Goal: Task Accomplishment & Management: Manage account settings

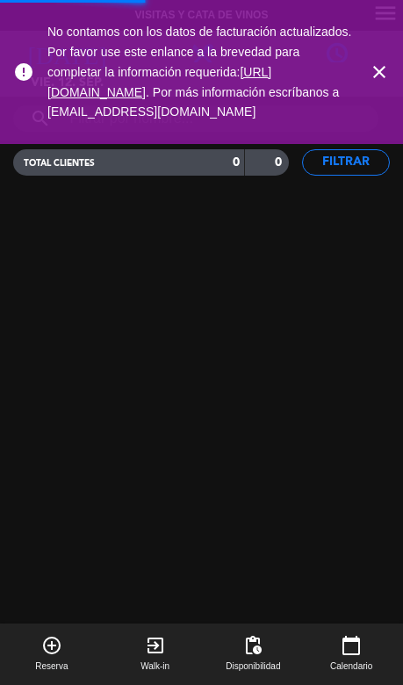
click at [376, 76] on icon "close" at bounding box center [379, 71] width 21 height 21
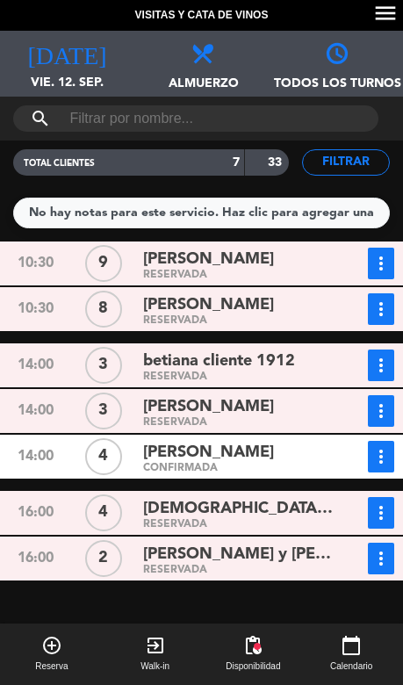
click at [59, 54] on icon "[DATE]" at bounding box center [66, 52] width 79 height 25
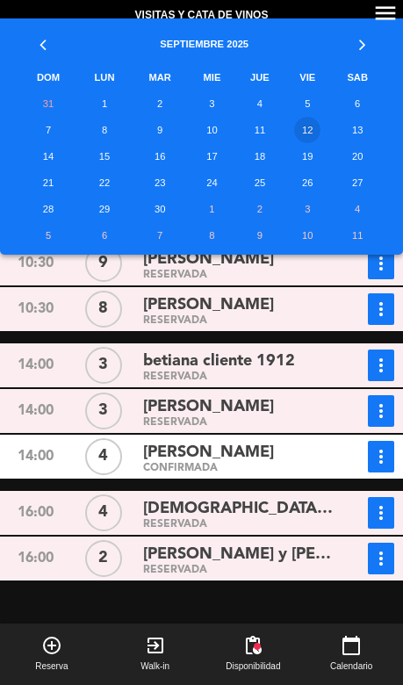
click at [356, 131] on td "13" at bounding box center [357, 130] width 54 height 26
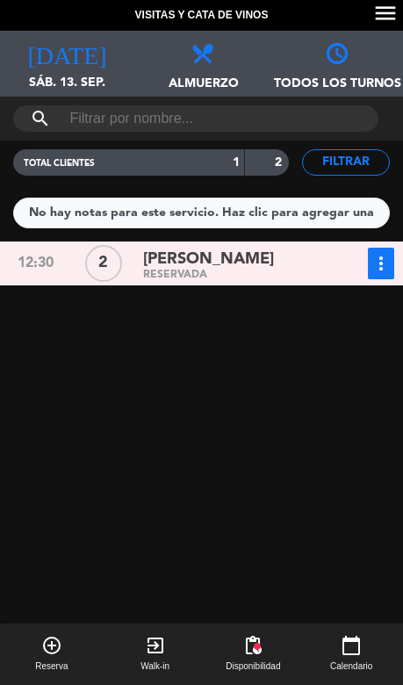
click at [68, 67] on div "[DATE] sáb. 13. sep. [DATE]" at bounding box center [67, 64] width 134 height 66
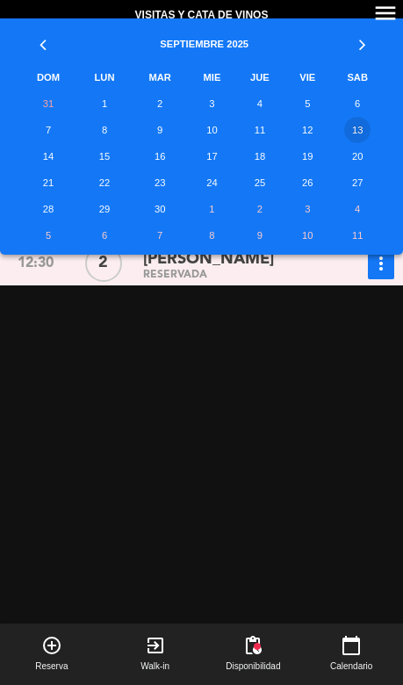
click at [52, 161] on td "14" at bounding box center [48, 156] width 60 height 26
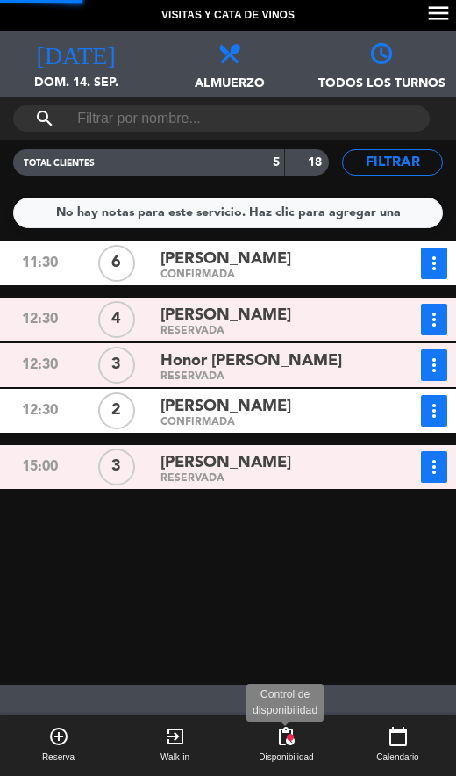
click at [296, 684] on span "pending_actions" at bounding box center [286, 736] width 21 height 21
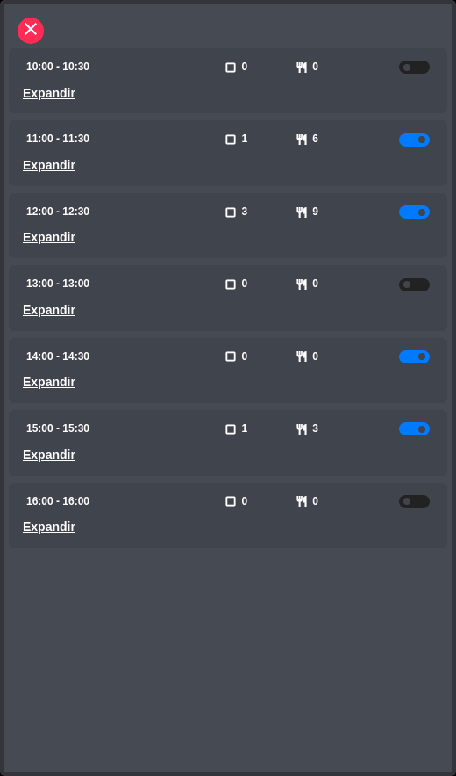
click at [402, 422] on div at bounding box center [414, 428] width 31 height 13
click at [382, 656] on div "close Horarios Mesas personas Estado 10:00 - 10:30 Expandir check_box_outline_b…" at bounding box center [228, 387] width 448 height 767
click at [35, 19] on icon "close" at bounding box center [30, 28] width 21 height 21
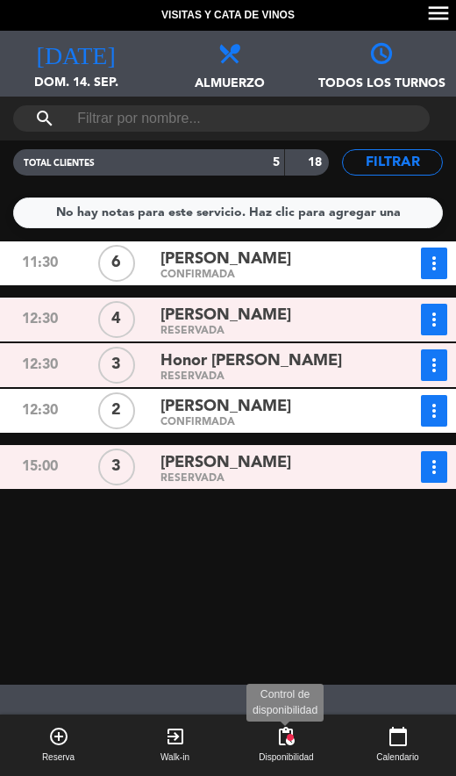
click at [286, 684] on span "pending_actions" at bounding box center [286, 736] width 21 height 21
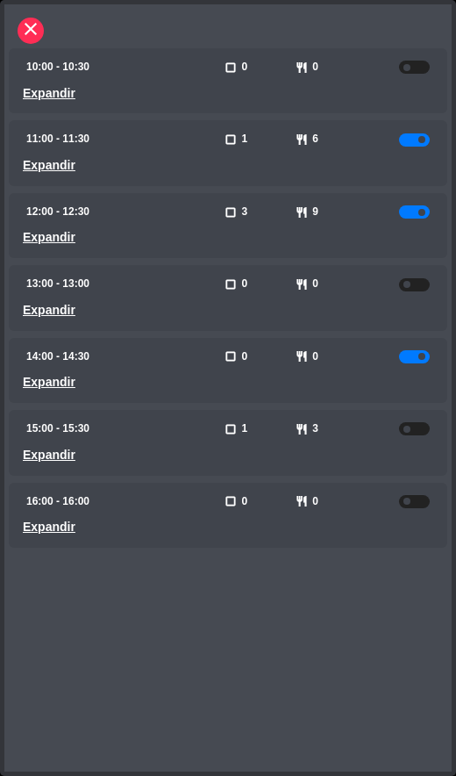
click at [402, 422] on div at bounding box center [414, 428] width 31 height 13
click at [402, 357] on div at bounding box center [414, 356] width 31 height 13
click at [402, 350] on div at bounding box center [414, 356] width 31 height 13
click at [402, 354] on div at bounding box center [414, 356] width 31 height 13
click at [402, 353] on span at bounding box center [422, 356] width 7 height 7
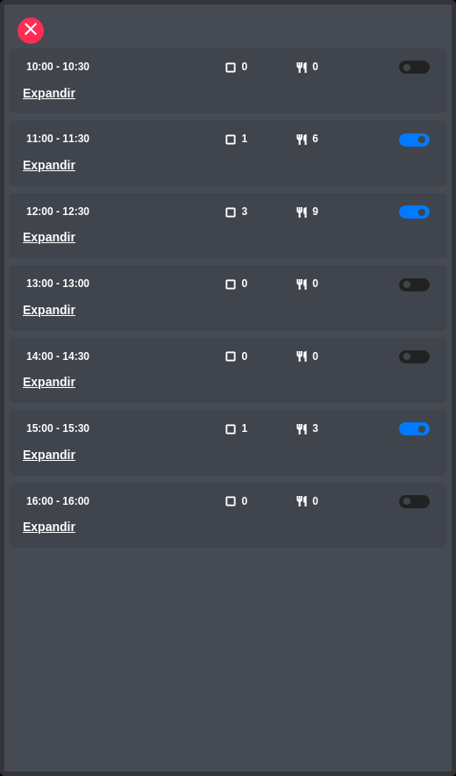
click at [334, 684] on div "close Horarios Mesas personas Estado 10:00 - 10:30 Expandir check_box_outline_b…" at bounding box center [228, 387] width 448 height 767
click at [41, 37] on button "close" at bounding box center [31, 31] width 26 height 26
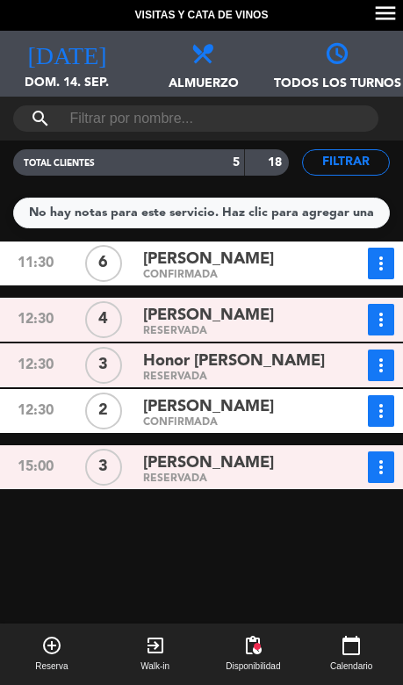
click at [302, 553] on div "11:30 6 [PERSON_NAME] CONFIRMADA more_vert Estado de la reserva [PHONE_NUMBER] …" at bounding box center [202, 495] width 412 height 509
click at [81, 68] on div "[DATE] dom. 14. sep. [DATE]" at bounding box center [67, 64] width 134 height 66
click at [260, 563] on div "11:30 6 [PERSON_NAME] CONFIRMADA more_vert Estado de la reserva [PHONE_NUMBER] …" at bounding box center [202, 495] width 412 height 509
click at [46, 59] on span "[DATE]" at bounding box center [67, 47] width 134 height 33
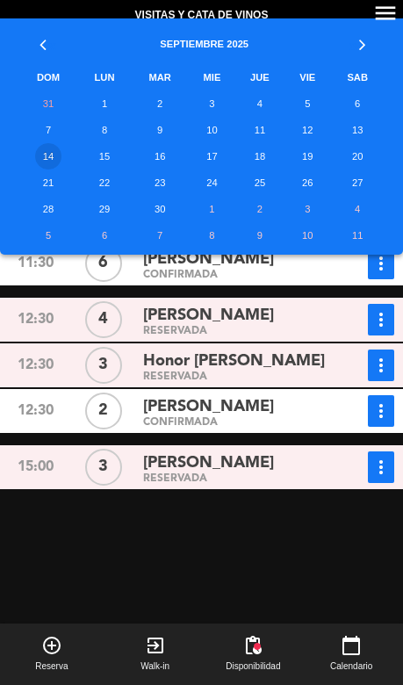
click at [347, 139] on td "13" at bounding box center [357, 130] width 54 height 26
